Goal: Task Accomplishment & Management: Manage account settings

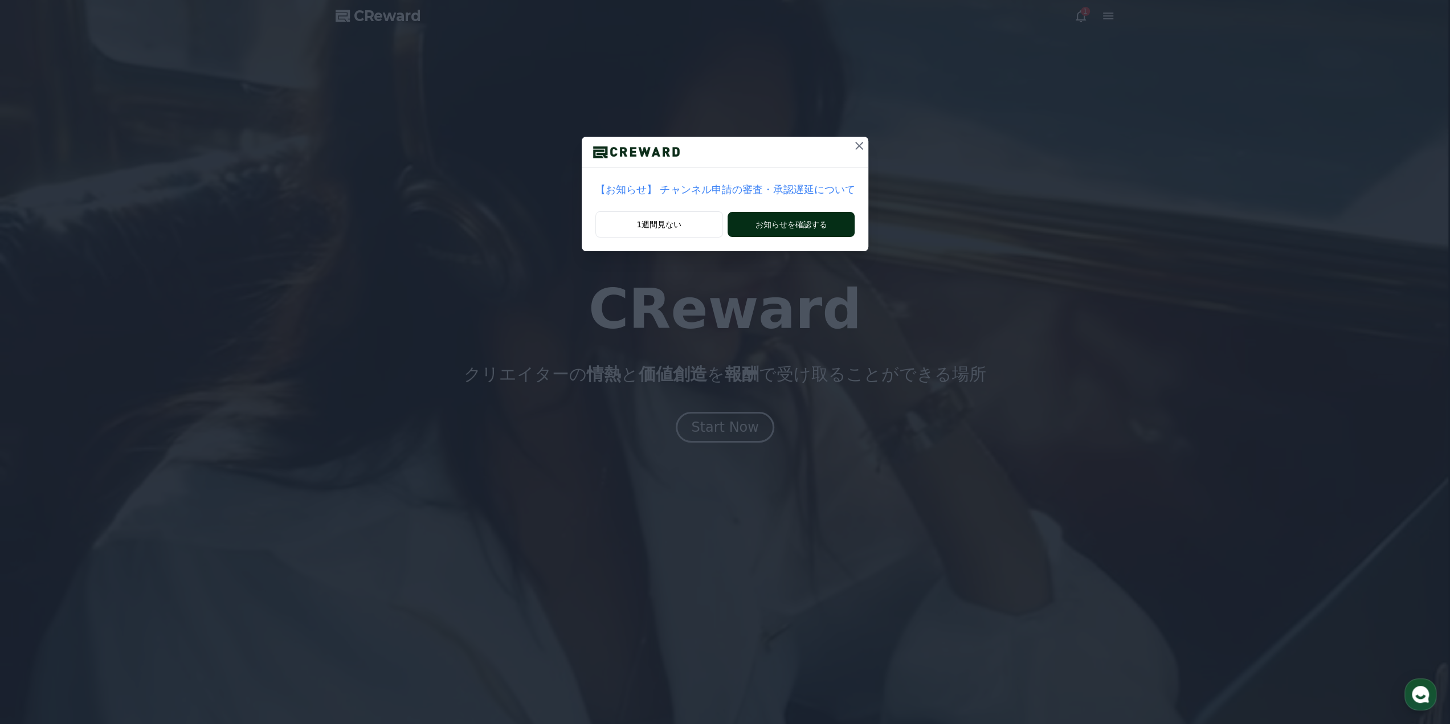
click at [814, 222] on button "お知らせを確認する" at bounding box center [791, 224] width 127 height 25
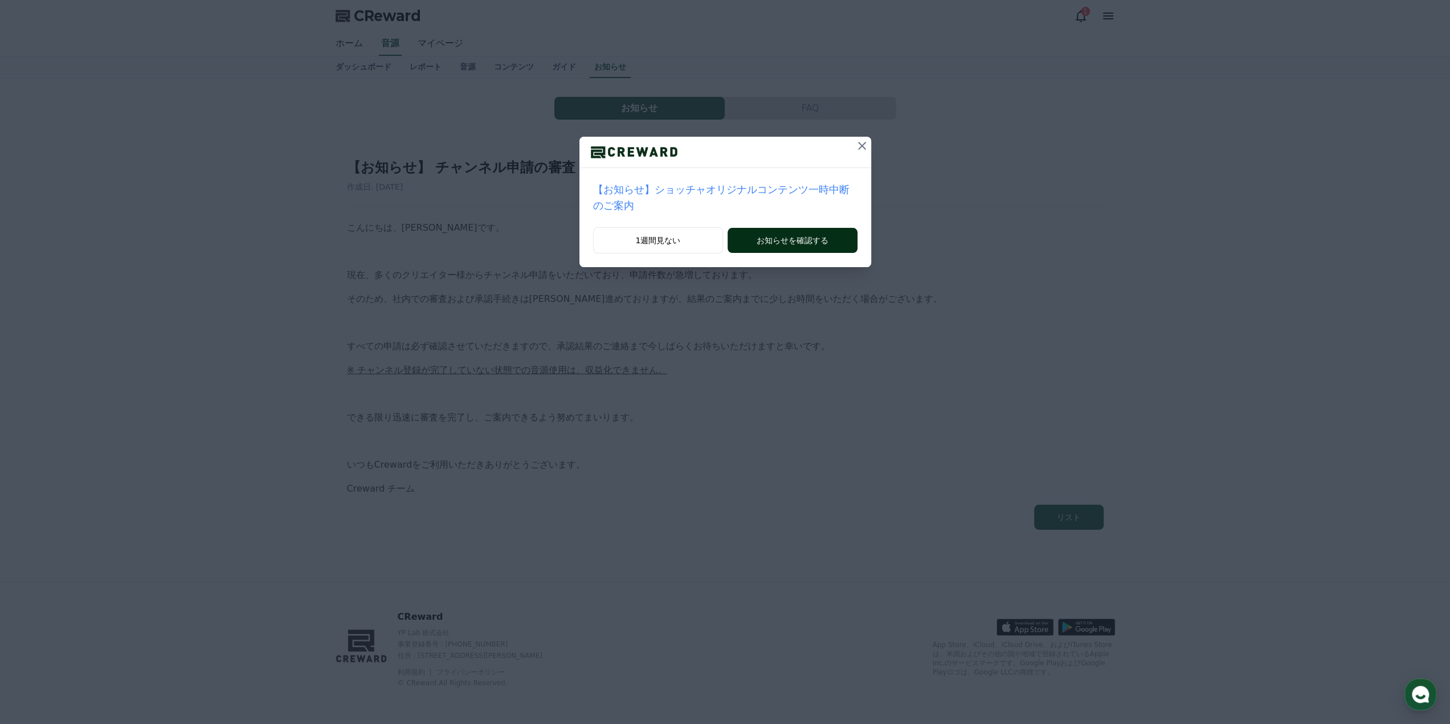
click at [780, 233] on button "お知らせを確認する" at bounding box center [792, 240] width 129 height 25
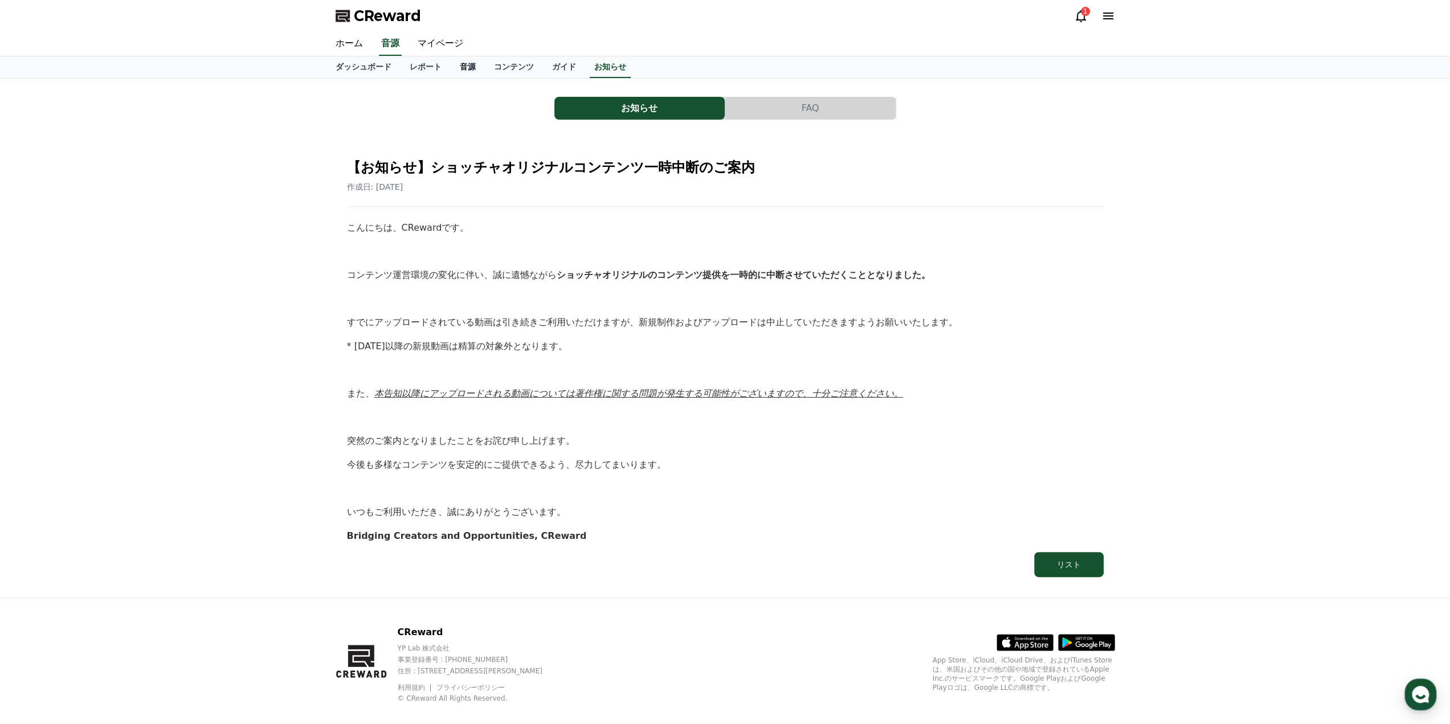
click at [451, 69] on link "音源" at bounding box center [468, 67] width 34 height 22
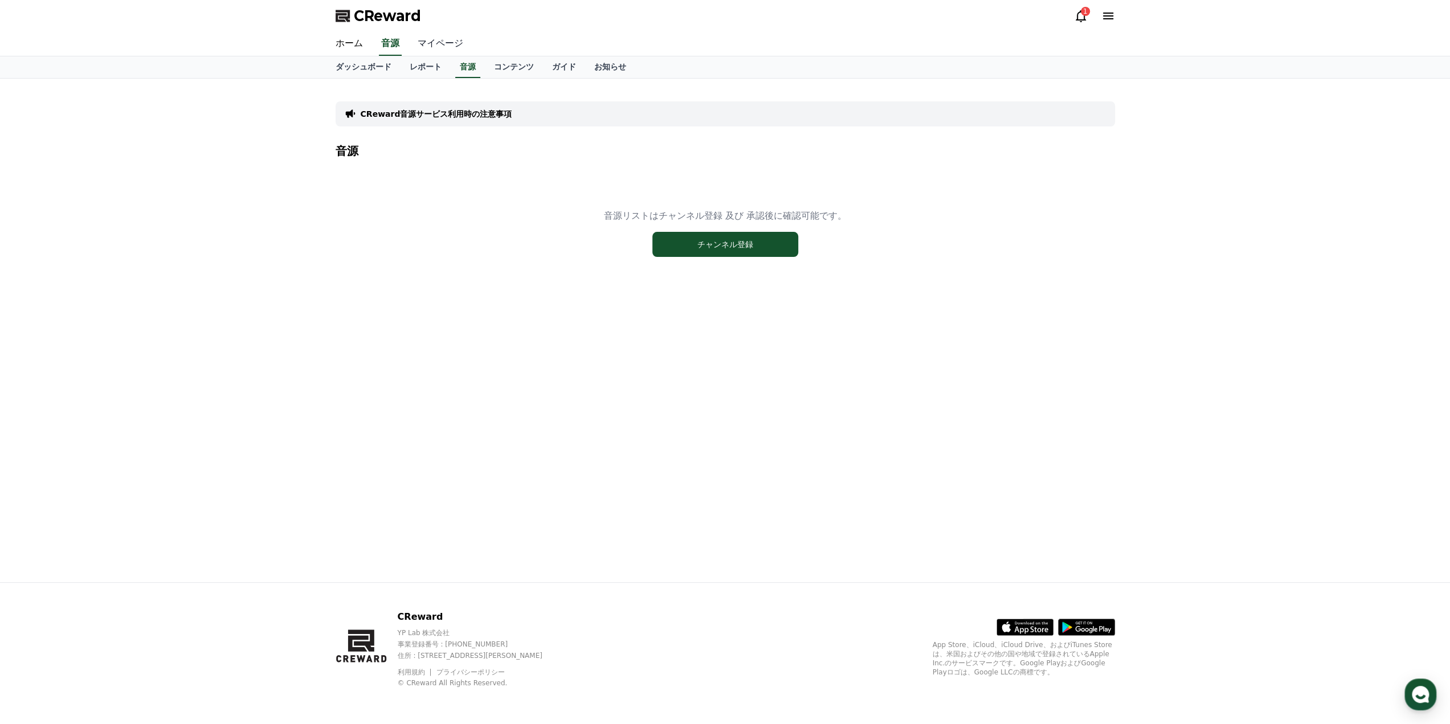
click at [425, 42] on link "マイページ" at bounding box center [441, 44] width 64 height 24
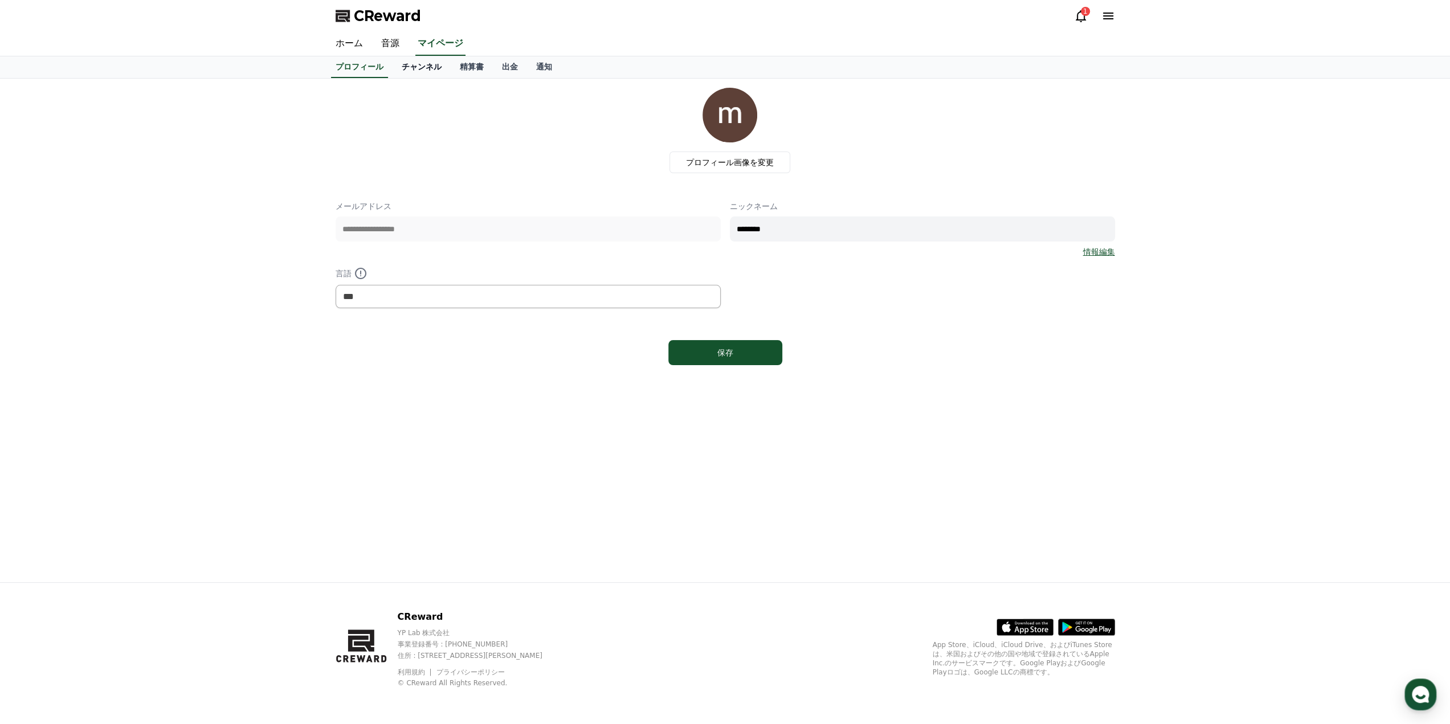
click at [409, 66] on link "チャンネル" at bounding box center [422, 67] width 58 height 22
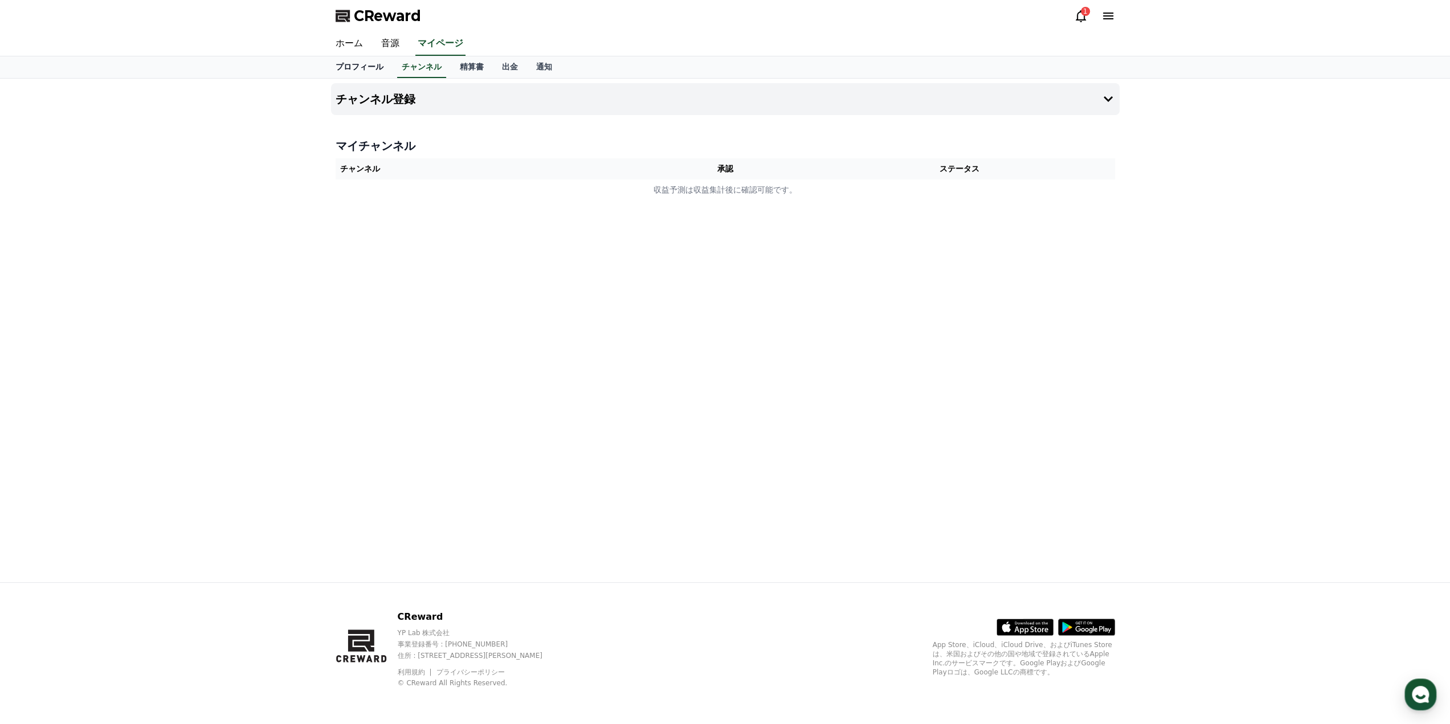
click at [357, 74] on link "プロフィール" at bounding box center [360, 67] width 66 height 22
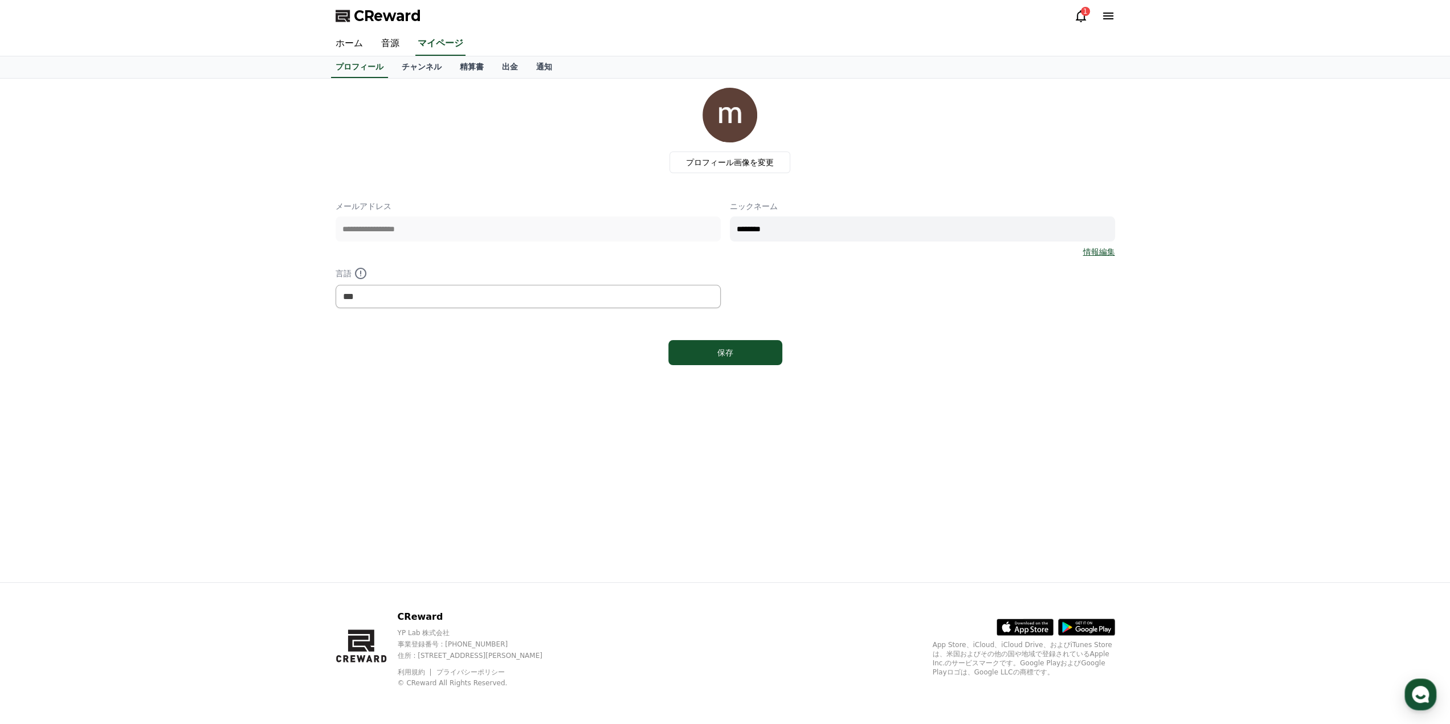
click at [341, 29] on div "CReward 1" at bounding box center [726, 16] width 798 height 32
click at [344, 43] on link "ホーム" at bounding box center [350, 44] width 46 height 24
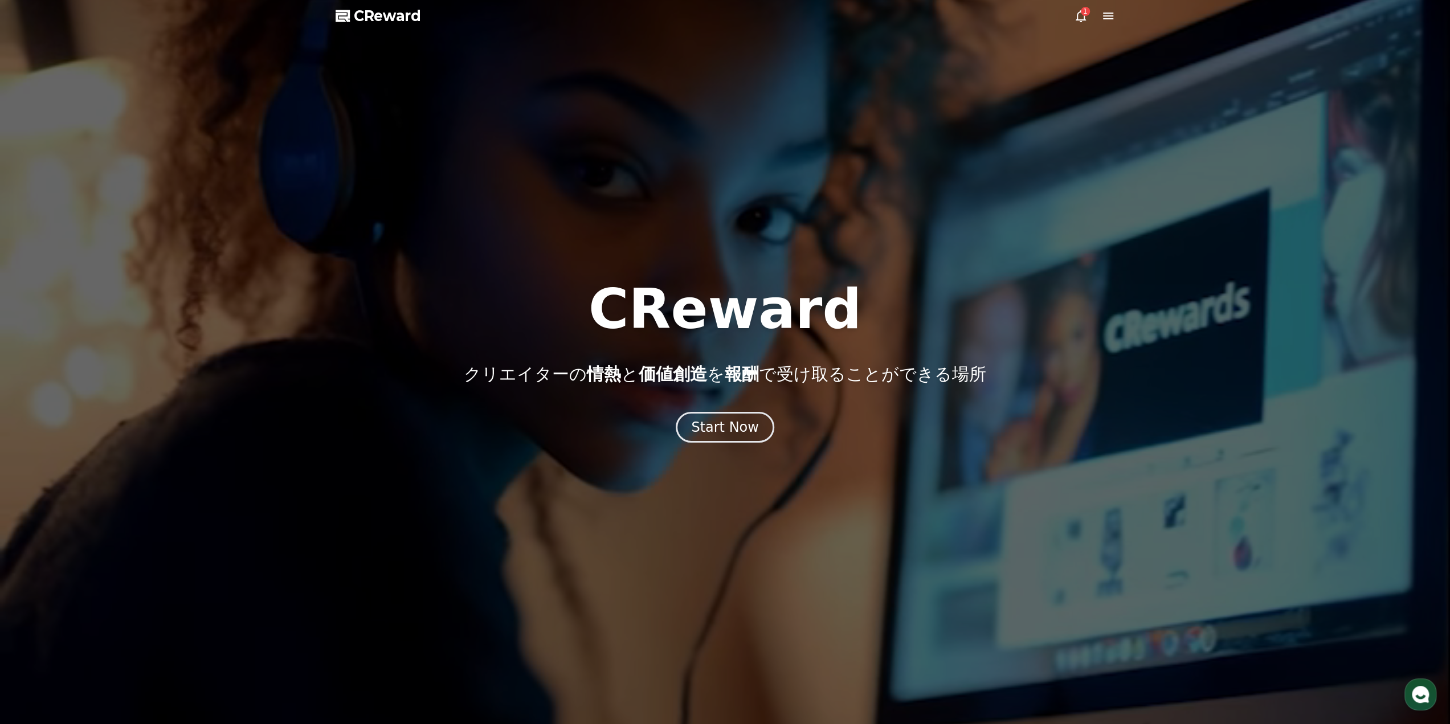
click at [1080, 15] on icon at bounding box center [1081, 16] width 14 height 14
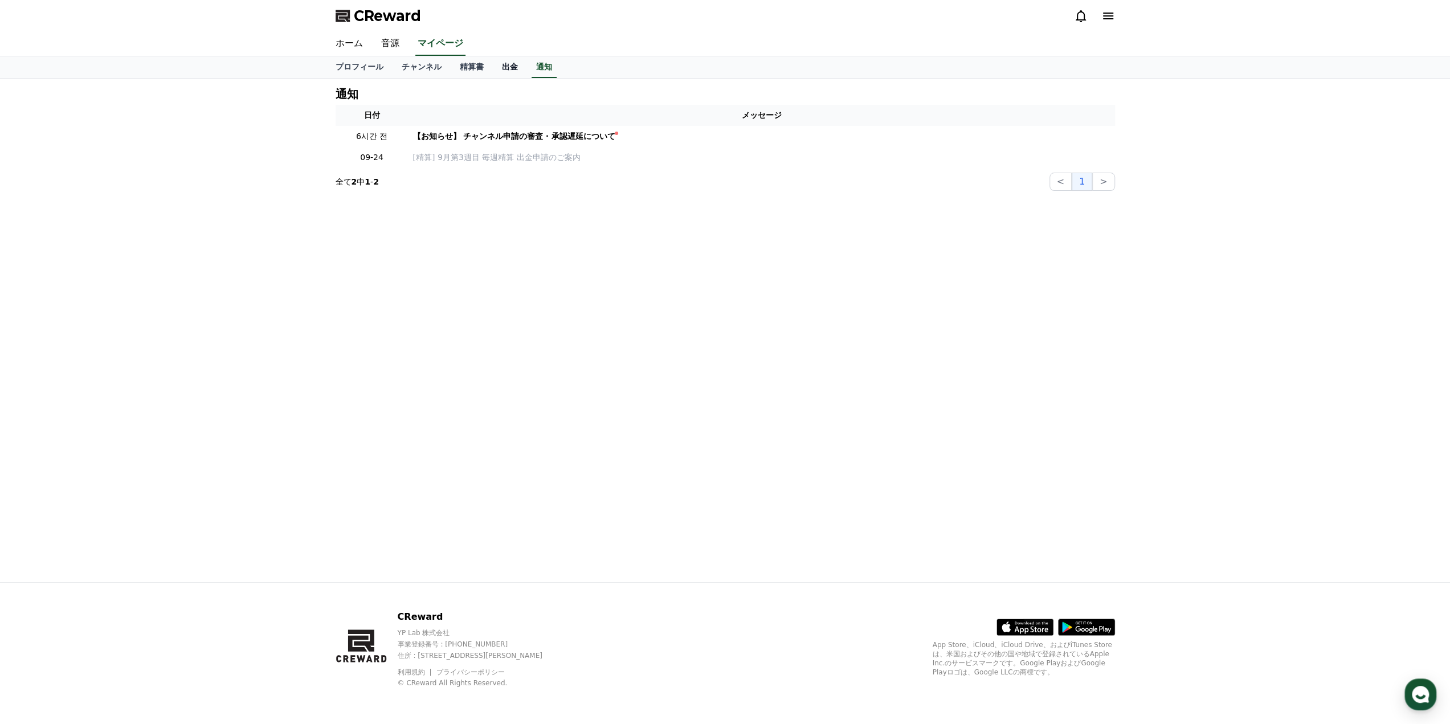
click at [495, 63] on link "出金" at bounding box center [510, 67] width 34 height 22
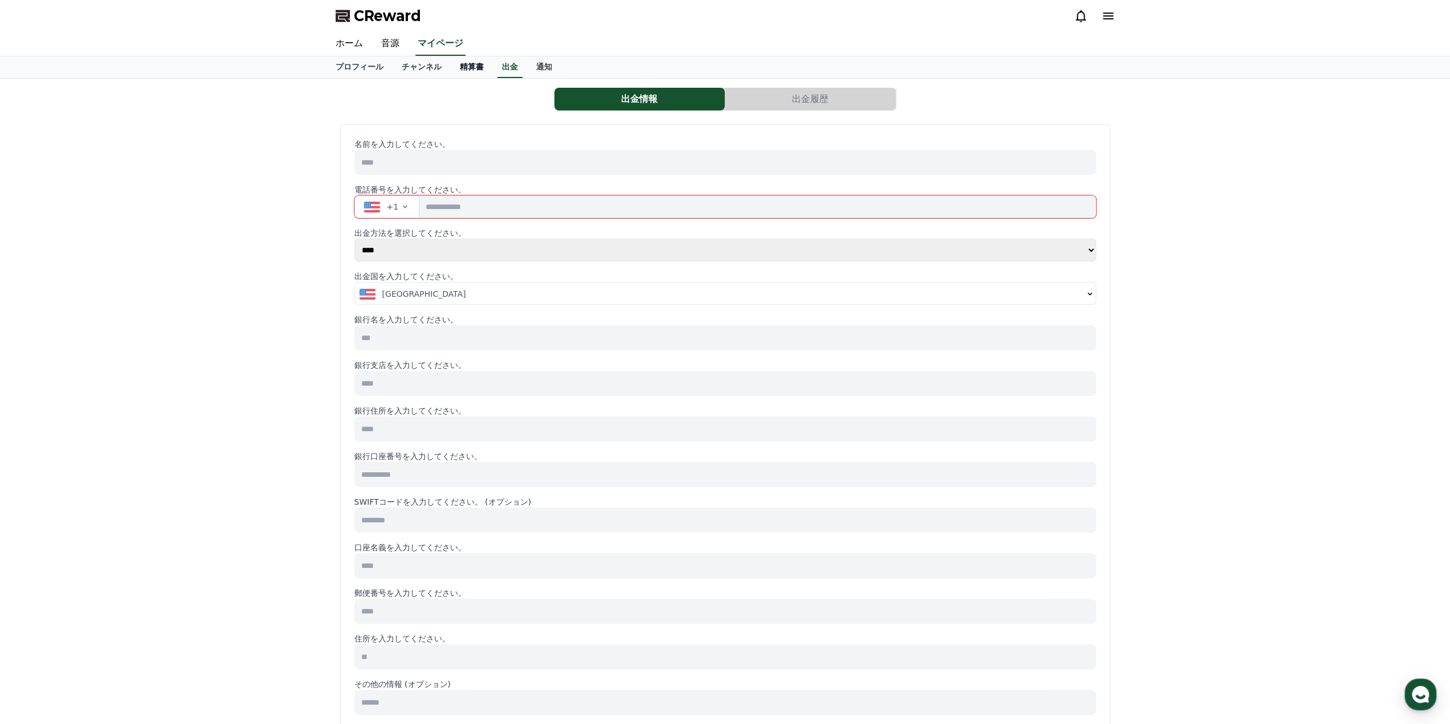
click at [453, 72] on link "精算書" at bounding box center [472, 67] width 42 height 22
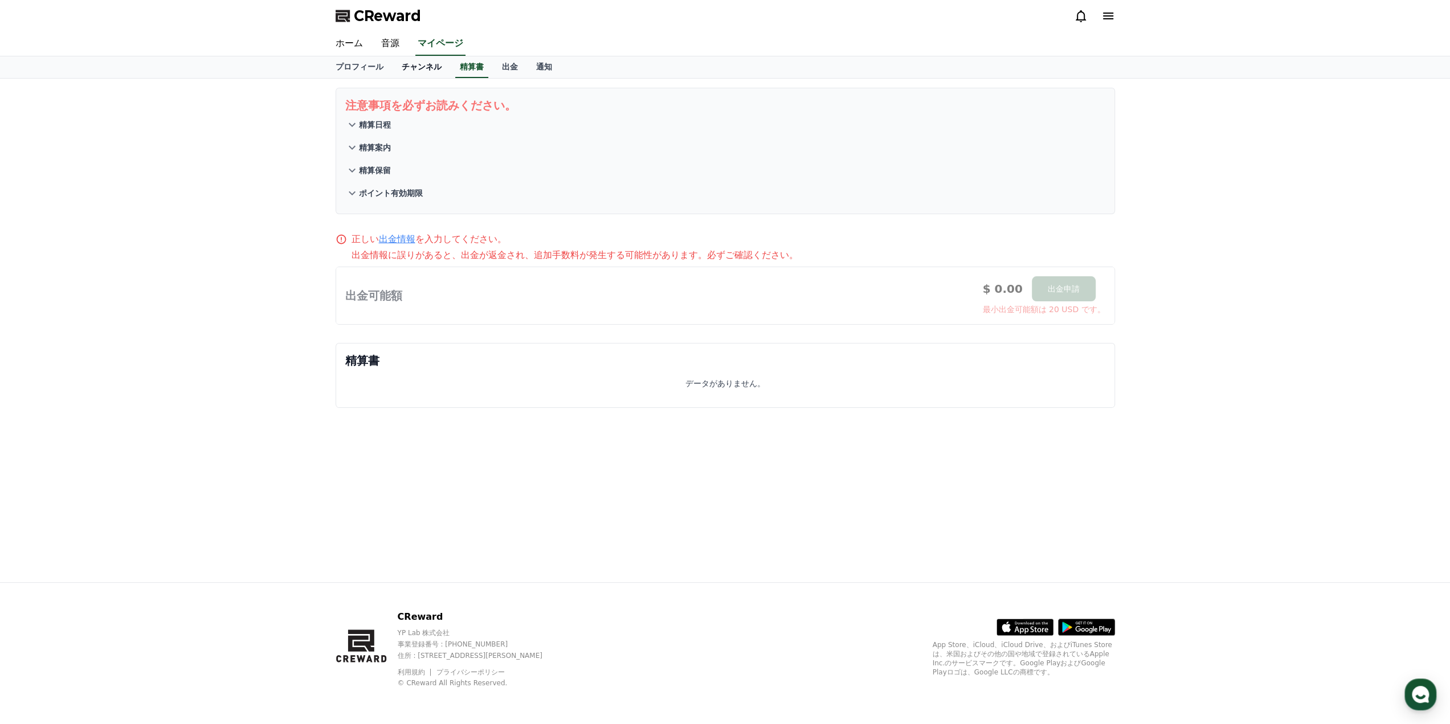
click at [420, 74] on link "チャンネル" at bounding box center [422, 67] width 58 height 22
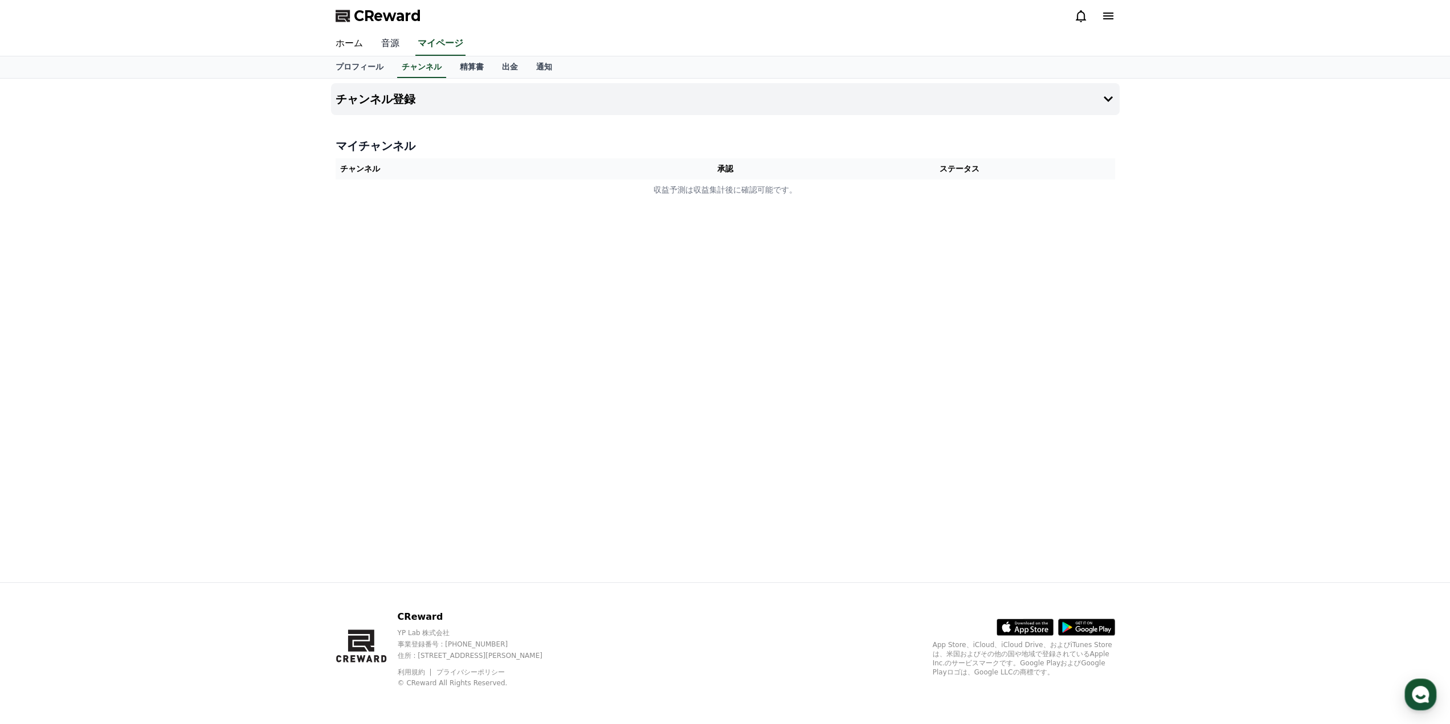
click at [388, 44] on link "音源" at bounding box center [390, 44] width 36 height 24
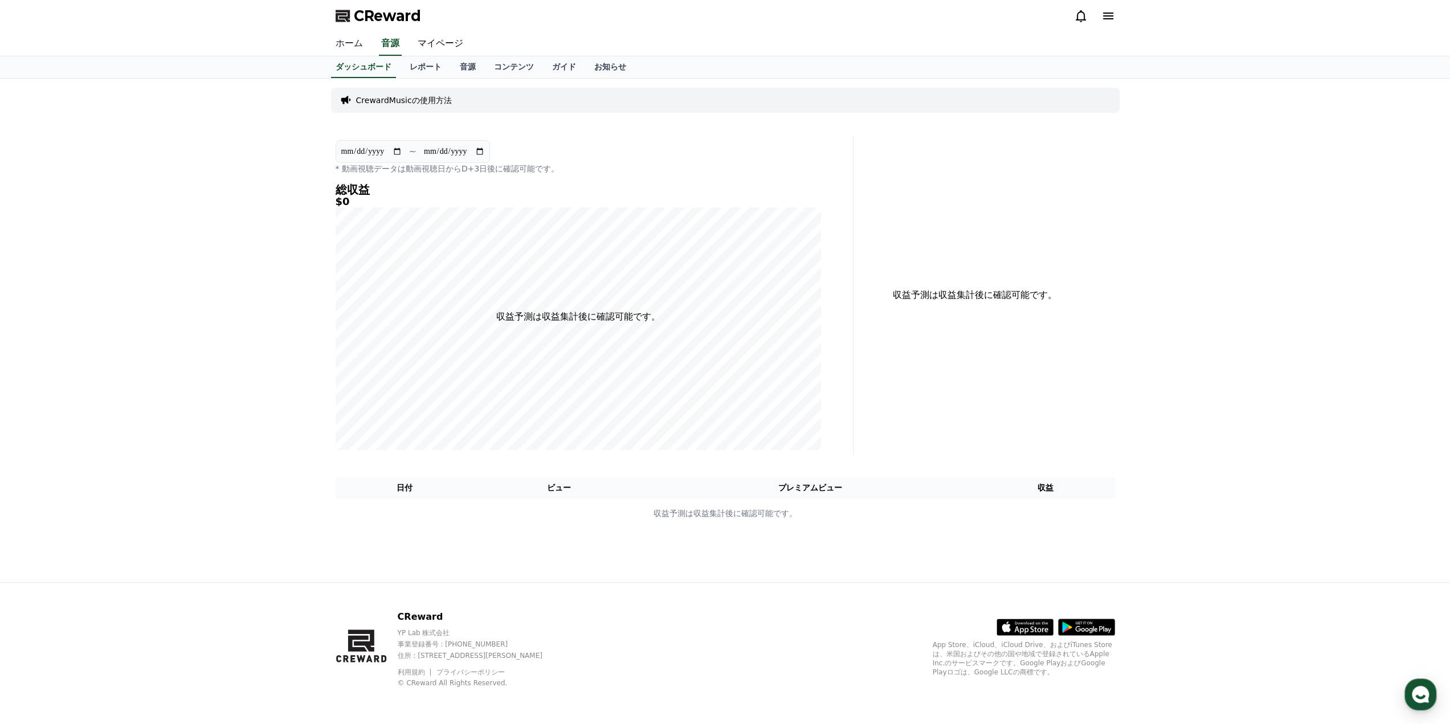
click at [353, 51] on link "ホーム" at bounding box center [350, 44] width 46 height 24
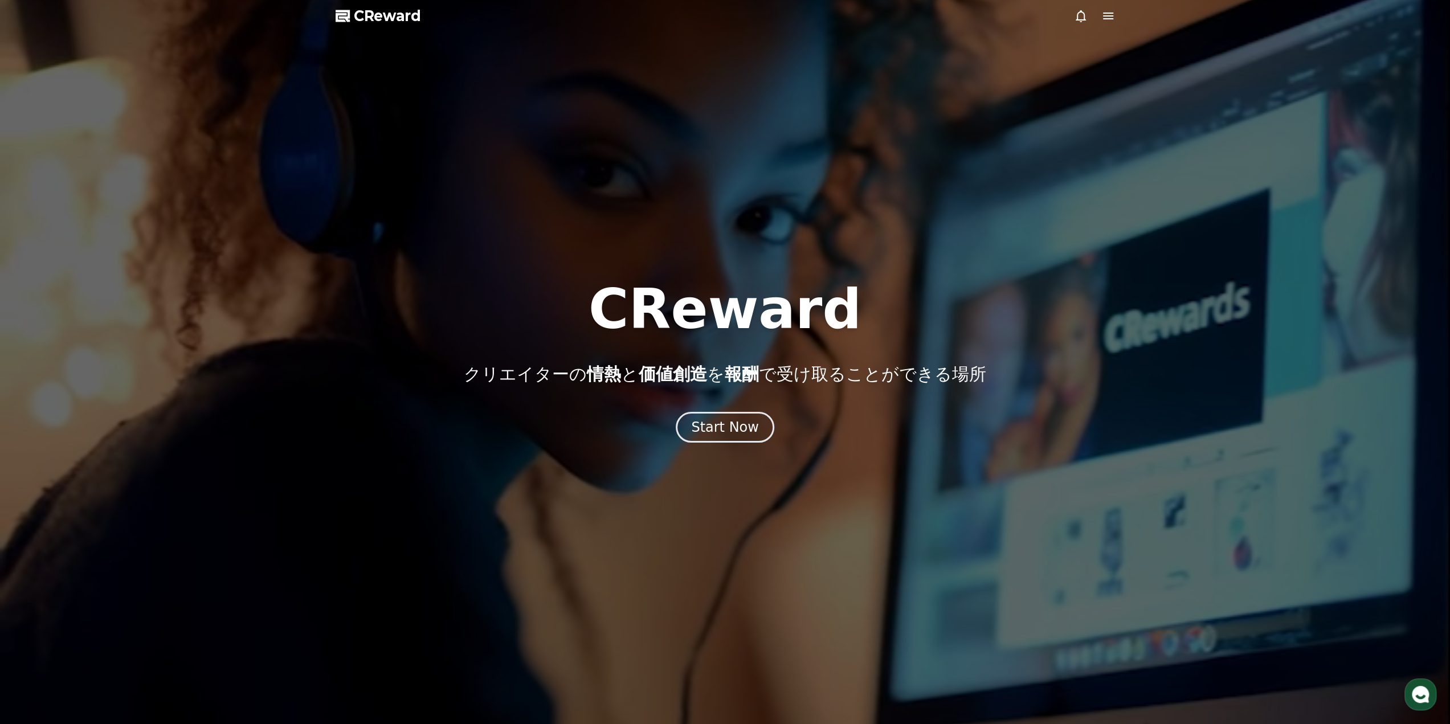
click at [1111, 17] on icon at bounding box center [1109, 16] width 14 height 14
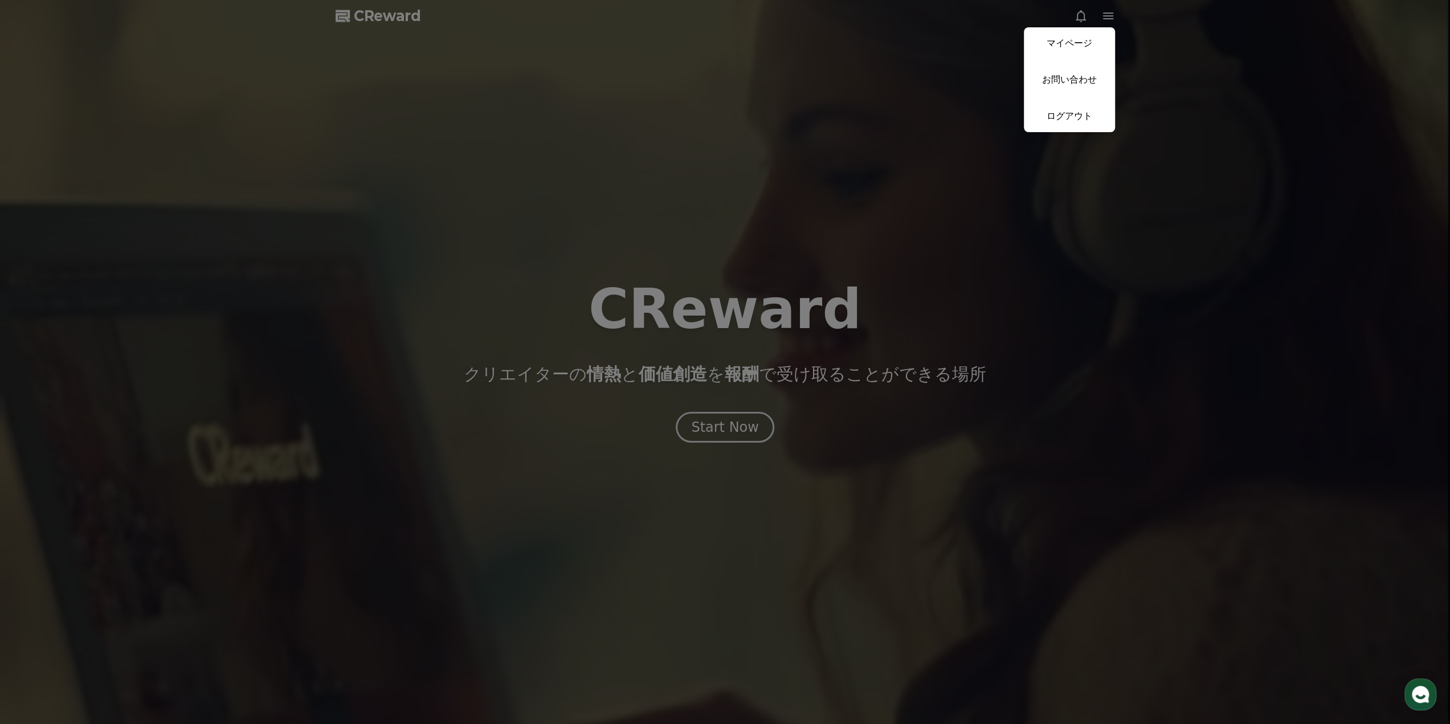
click at [1081, 19] on button "close" at bounding box center [725, 362] width 1450 height 724
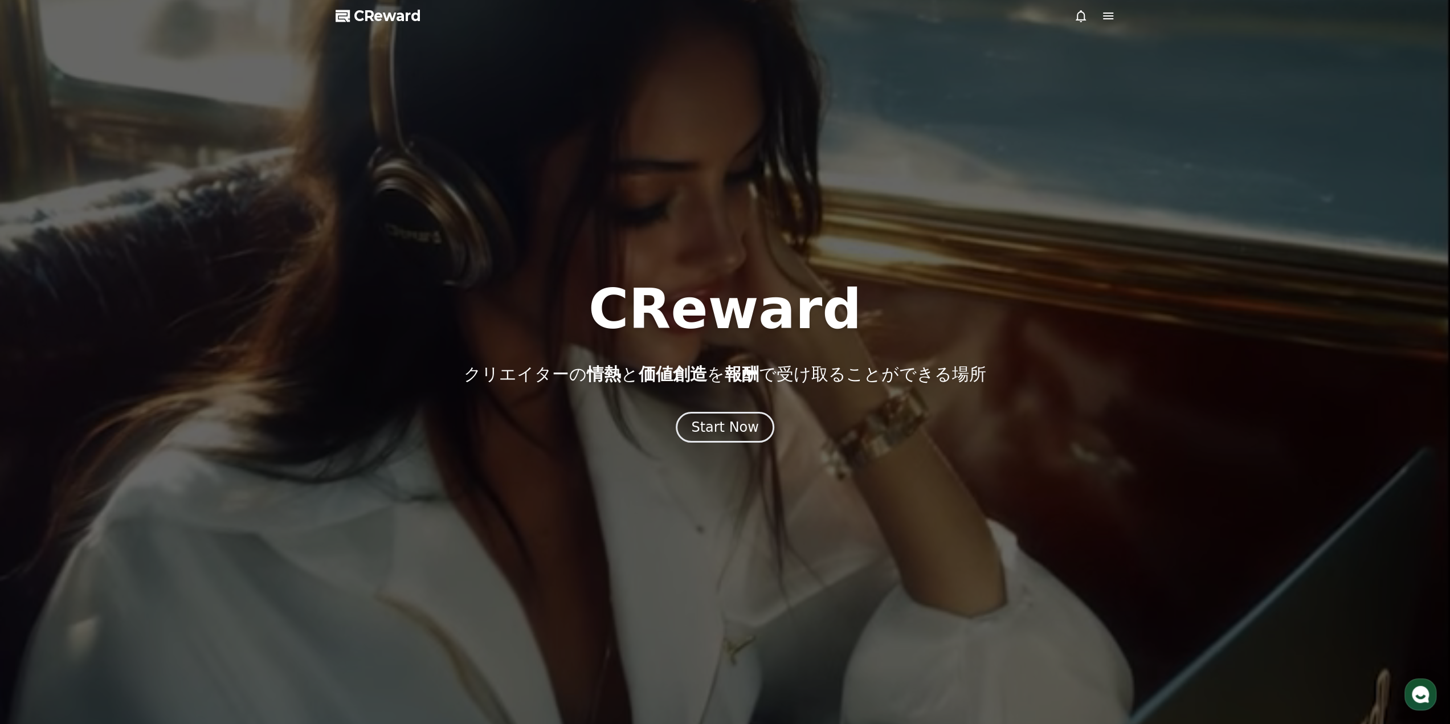
click at [1081, 19] on icon at bounding box center [1081, 16] width 14 height 14
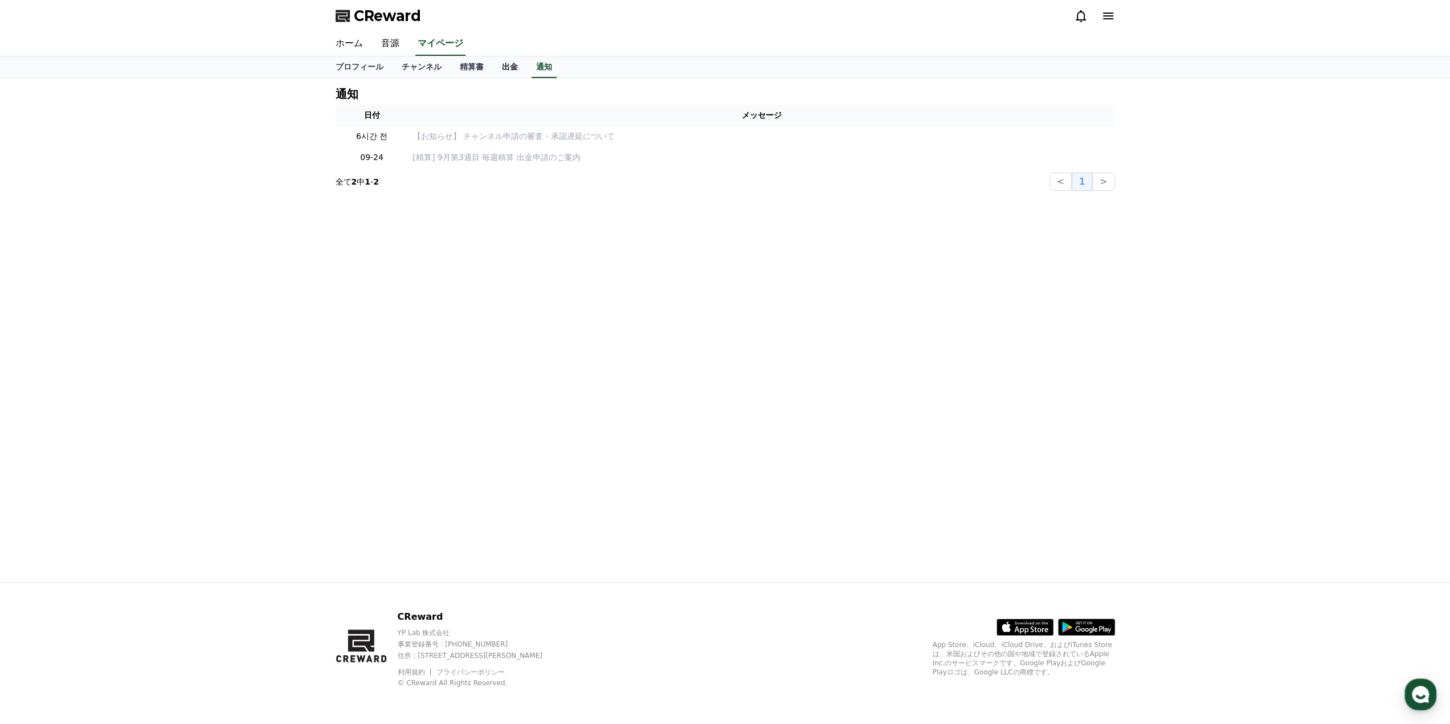
click at [493, 75] on link "出金" at bounding box center [510, 67] width 34 height 22
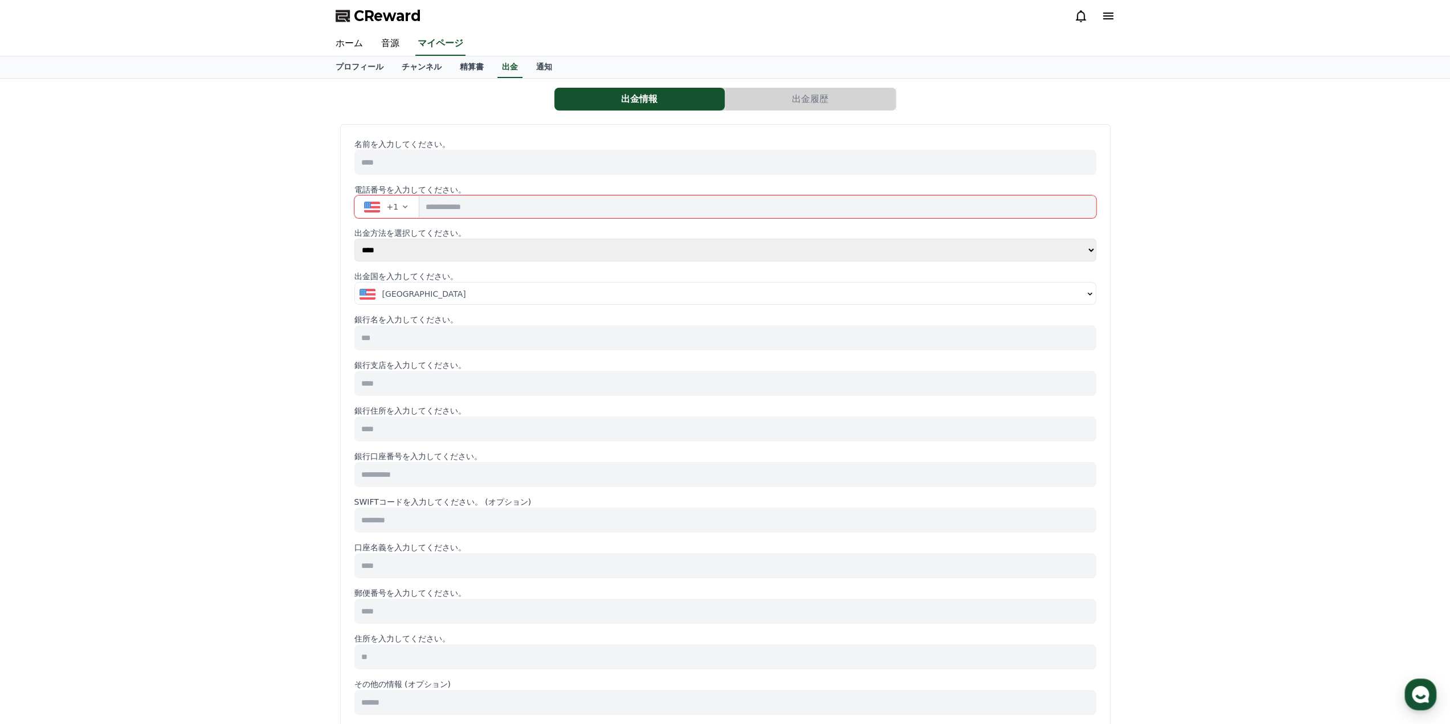
click at [607, 97] on button "出金情報" at bounding box center [639, 99] width 170 height 23
click at [634, 105] on button "出金情報" at bounding box center [639, 99] width 170 height 23
click at [629, 97] on button "出金情報" at bounding box center [639, 99] width 170 height 23
